Goal: Information Seeking & Learning: Learn about a topic

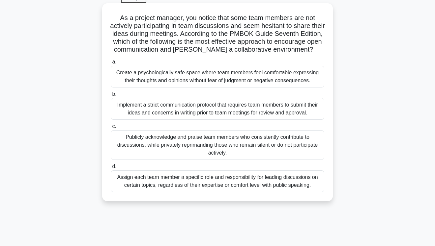
scroll to position [34, 0]
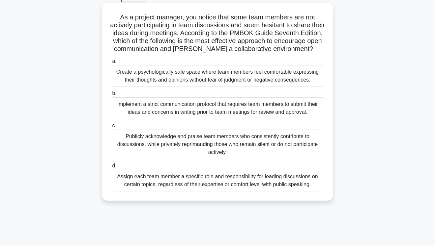
click at [213, 72] on div "Create a psychologically safe space where team members feel comfortable express…" at bounding box center [217, 76] width 213 height 22
click at [111, 64] on input "a. Create a psychologically safe space where team members feel comfortable expr…" at bounding box center [111, 61] width 0 height 4
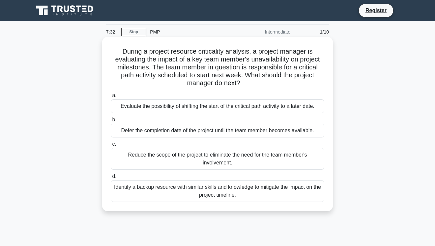
scroll to position [0, 0]
click at [184, 107] on div "Evaluate the possibility of shifting the start of the critical path activity to…" at bounding box center [217, 106] width 213 height 14
click at [111, 98] on input "a. Evaluate the possibility of shifting the start of the critical path activity…" at bounding box center [111, 96] width 0 height 4
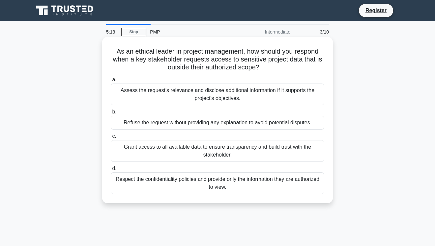
click at [244, 186] on div "Respect the confidentiality policies and provide only the information they are …" at bounding box center [217, 184] width 213 height 22
click at [111, 171] on input "d. Respect the confidentiality policies and provide only the information they a…" at bounding box center [111, 169] width 0 height 4
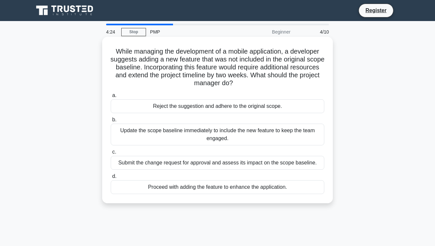
click at [257, 139] on div "Update the scope baseline immediately to include the new feature to keep the te…" at bounding box center [217, 135] width 213 height 22
click at [111, 122] on input "b. Update the scope baseline immediately to include the new feature to keep the…" at bounding box center [111, 120] width 0 height 4
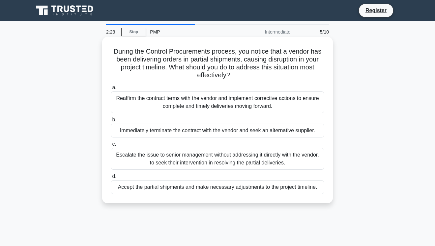
click at [251, 130] on div "Immediately terminate the contract with the vendor and seek an alternative supp…" at bounding box center [217, 131] width 213 height 14
click at [111, 122] on input "b. Immediately terminate the contract with the vendor and seek an alternative s…" at bounding box center [111, 120] width 0 height 4
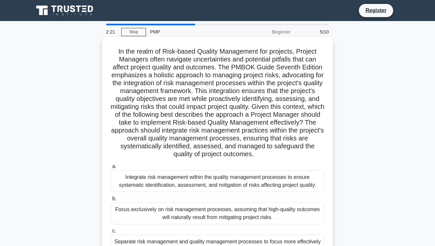
click at [224, 190] on div "Integrate risk management within the quality management processes to ensure sys…" at bounding box center [217, 182] width 213 height 22
click at [111, 169] on input "a. Integrate risk management within the quality management processes to ensure …" at bounding box center [111, 167] width 0 height 4
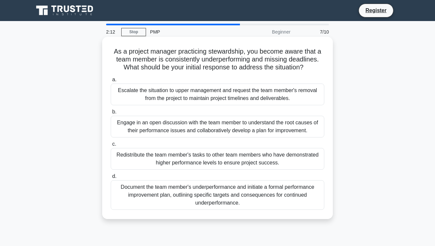
click at [211, 164] on div "Redistribute the team member's tasks to other team members who have demonstrate…" at bounding box center [217, 159] width 213 height 22
click at [111, 147] on input "c. Redistribute the team member's tasks to other team members who have demonstr…" at bounding box center [111, 144] width 0 height 4
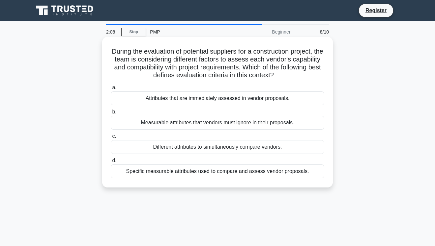
click at [217, 148] on div "Different attributes to simultaneously compare vendors." at bounding box center [217, 147] width 213 height 14
click at [111, 139] on input "c. Different attributes to simultaneously compare vendors." at bounding box center [111, 136] width 0 height 4
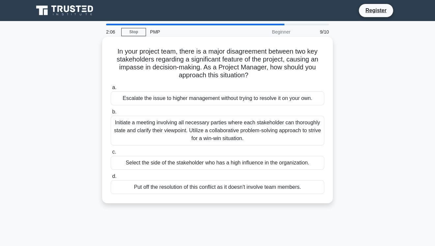
click at [218, 134] on div "Initiate a meeting involving all necessary parties where each stakeholder can t…" at bounding box center [217, 131] width 213 height 30
click at [111, 114] on input "b. Initiate a meeting involving all necessary parties where each stakeholder ca…" at bounding box center [111, 112] width 0 height 4
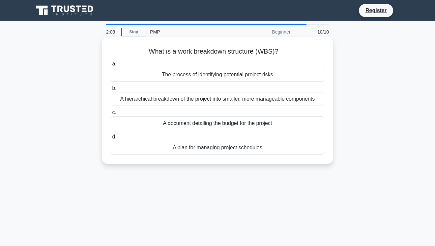
click at [217, 75] on div "The process of identifying potential project risks" at bounding box center [217, 75] width 213 height 14
click at [111, 66] on input "a. The process of identifying potential project risks" at bounding box center [111, 64] width 0 height 4
